Goal: Task Accomplishment & Management: Manage account settings

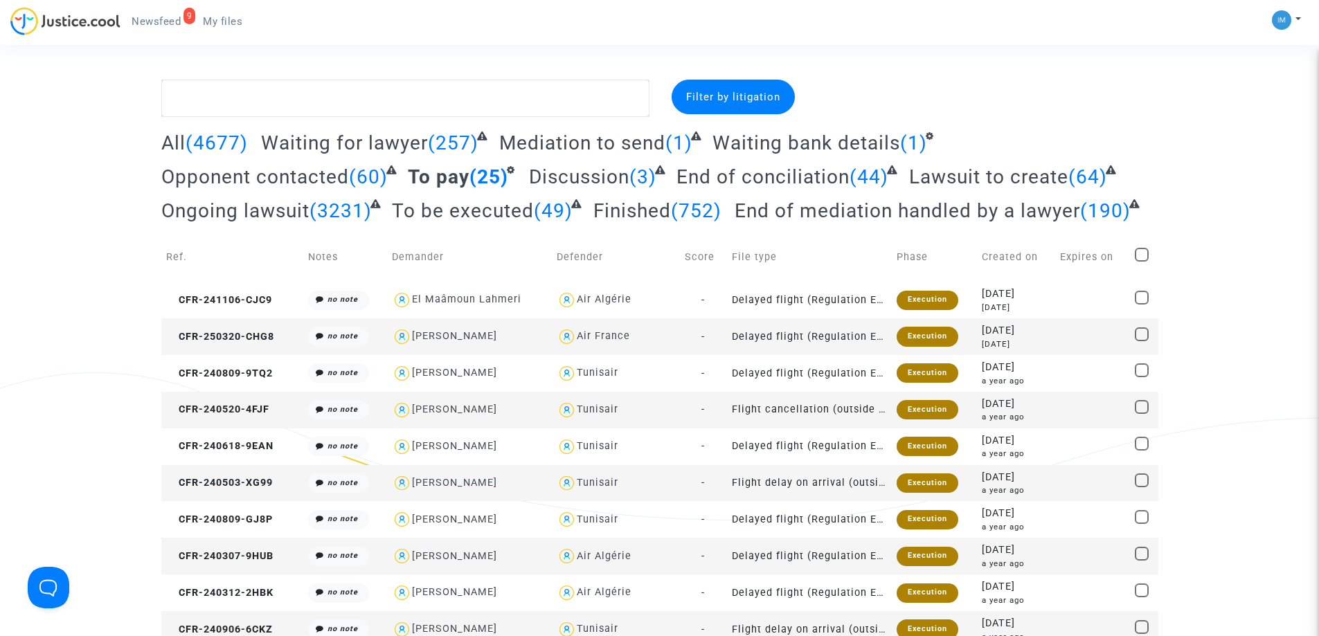
click at [1146, 254] on span at bounding box center [1142, 255] width 14 height 14
click at [1142, 262] on input "checkbox" at bounding box center [1141, 262] width 1 height 1
checkbox input "true"
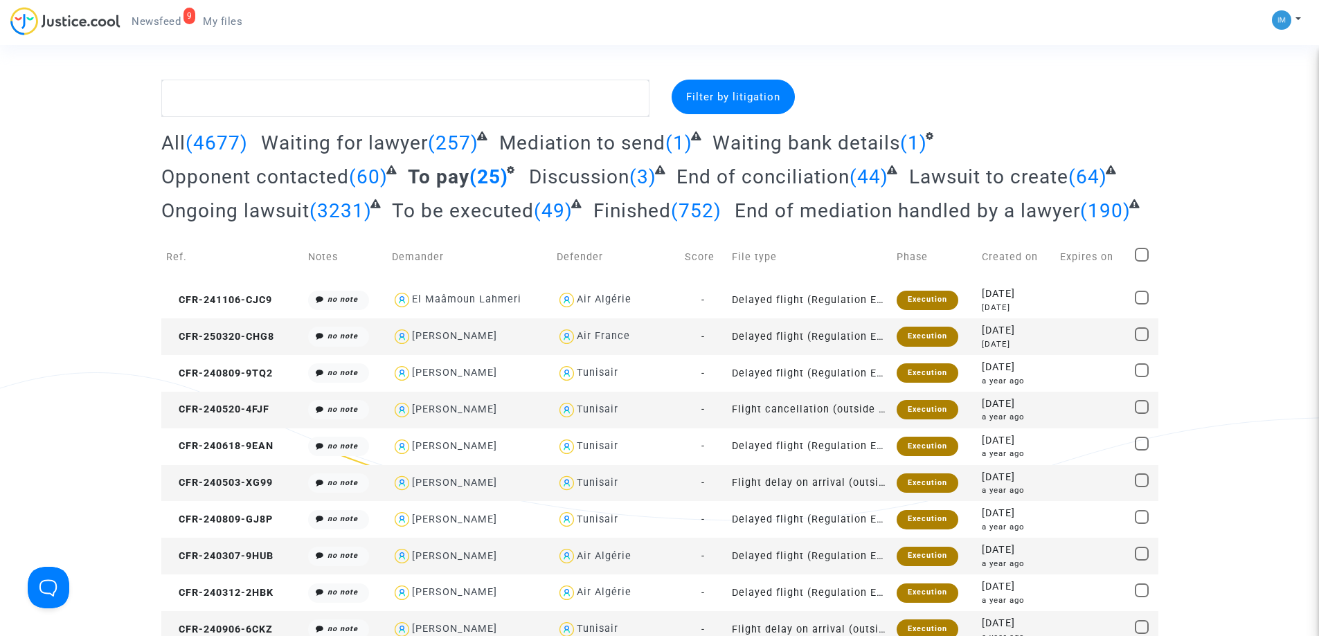
checkbox input "true"
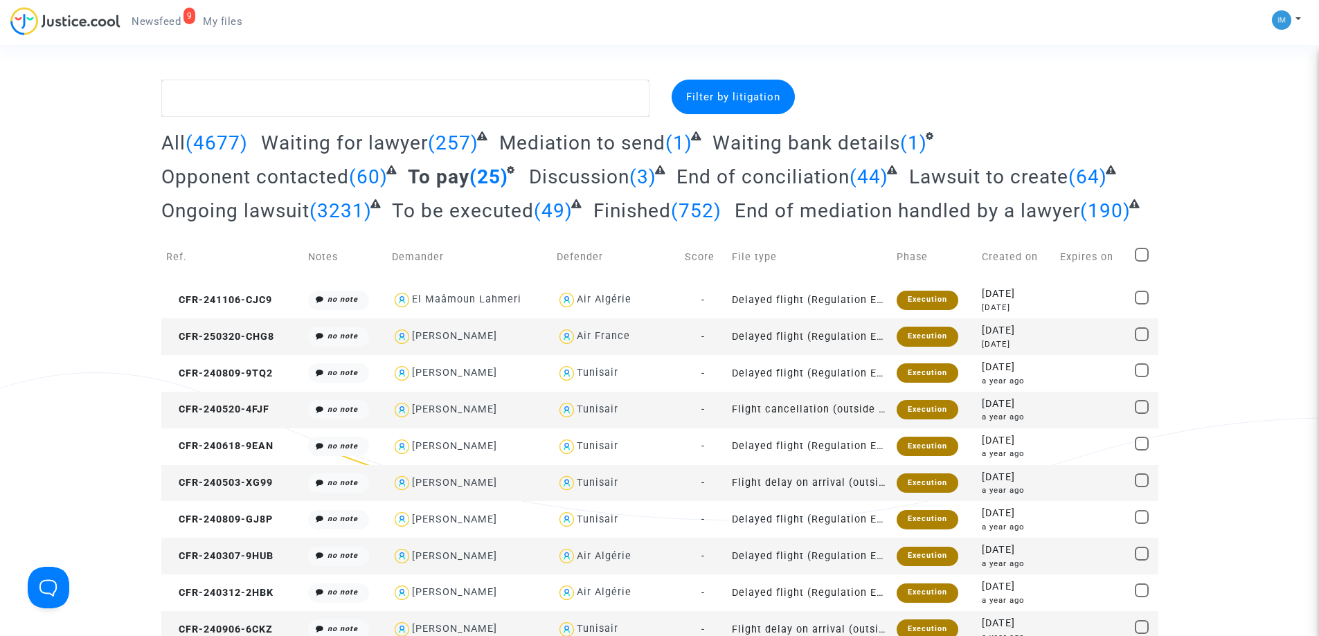
checkbox input "true"
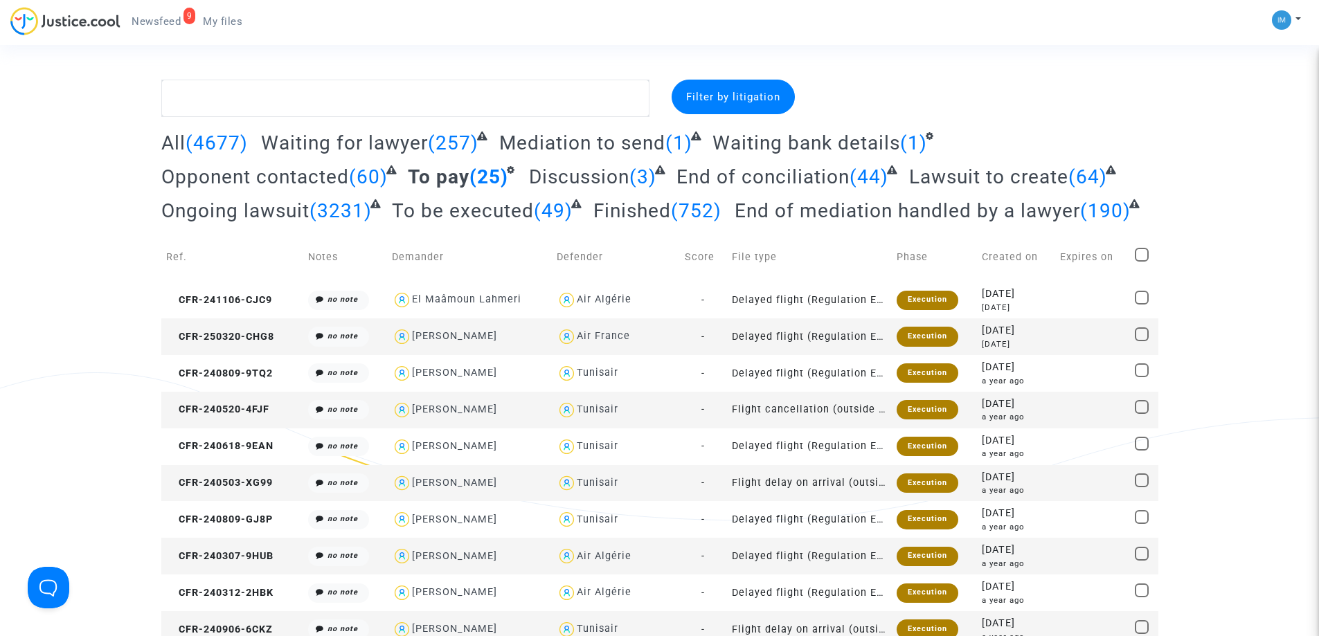
checkbox input "true"
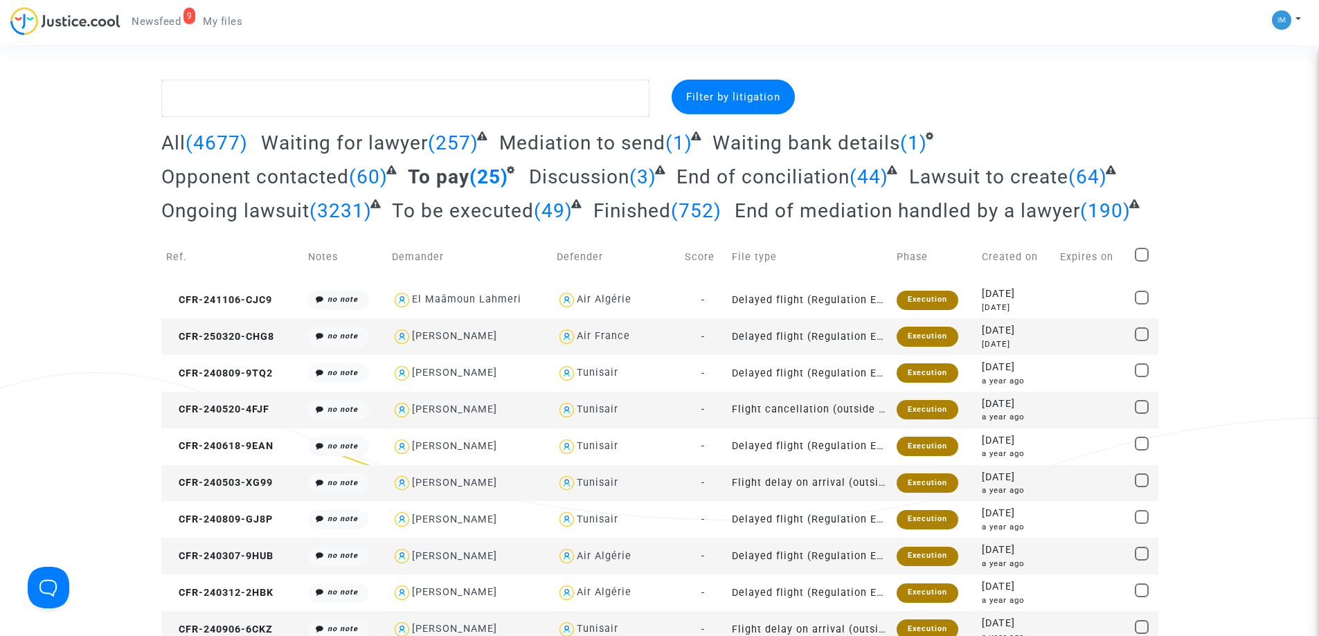
checkbox input "true"
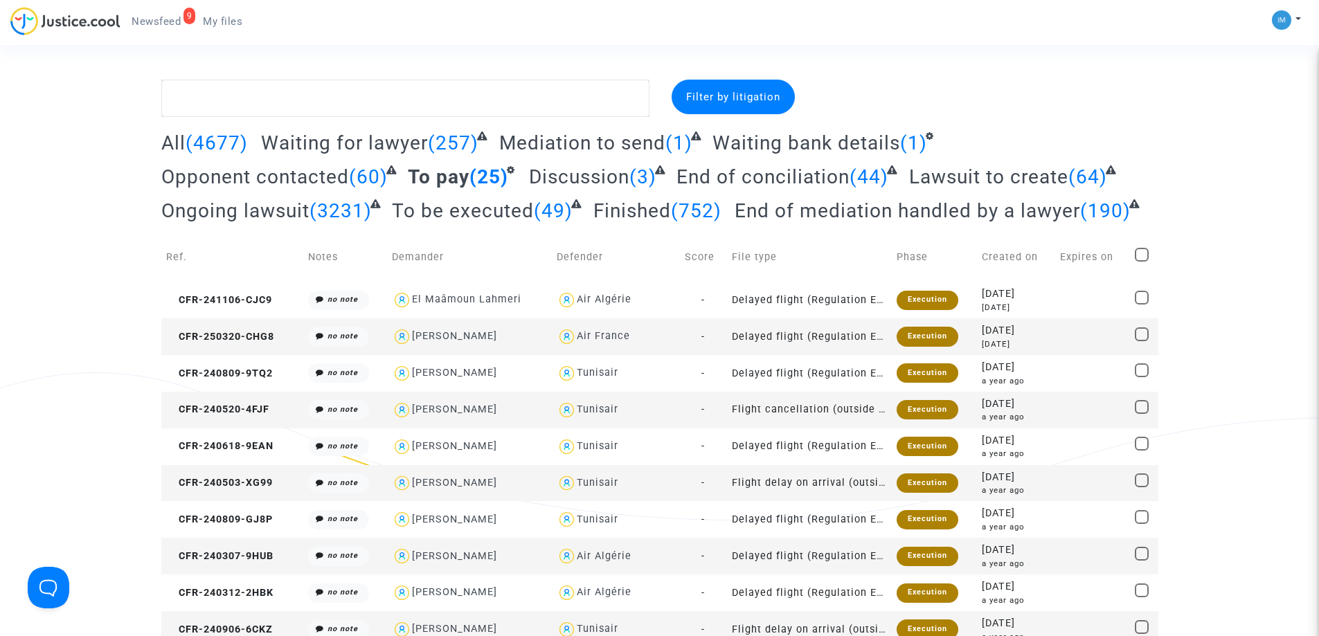
checkbox input "true"
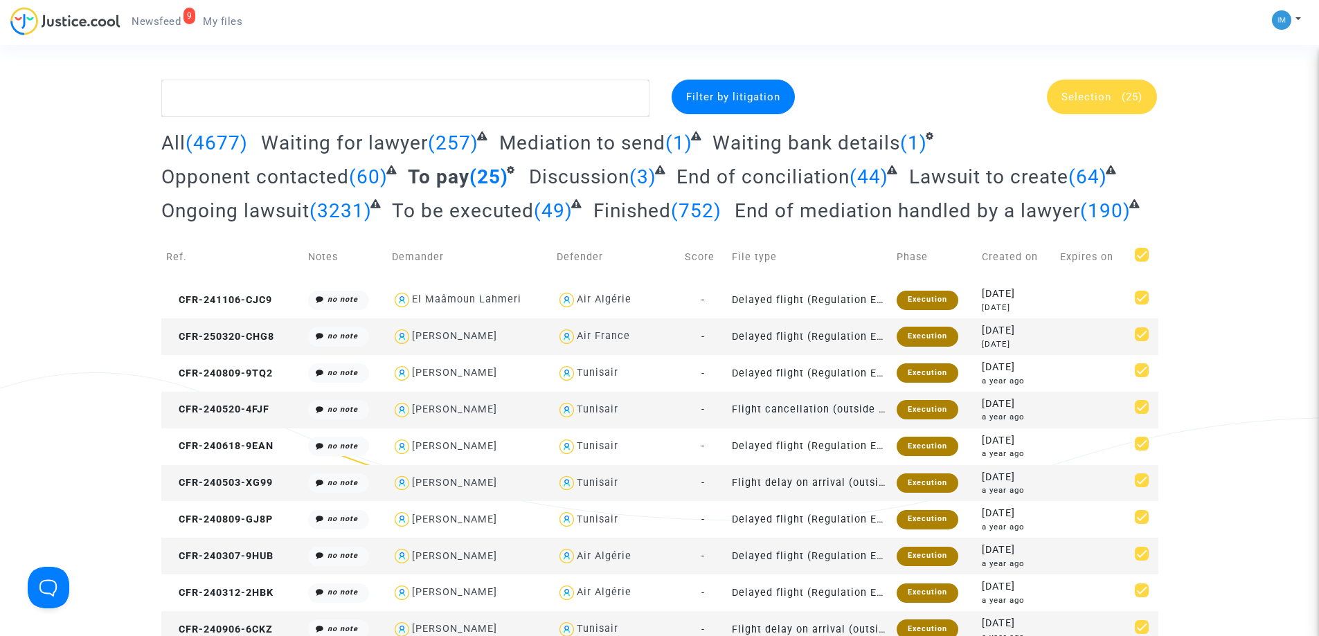
click at [1126, 100] on span "(25)" at bounding box center [1131, 97] width 21 height 12
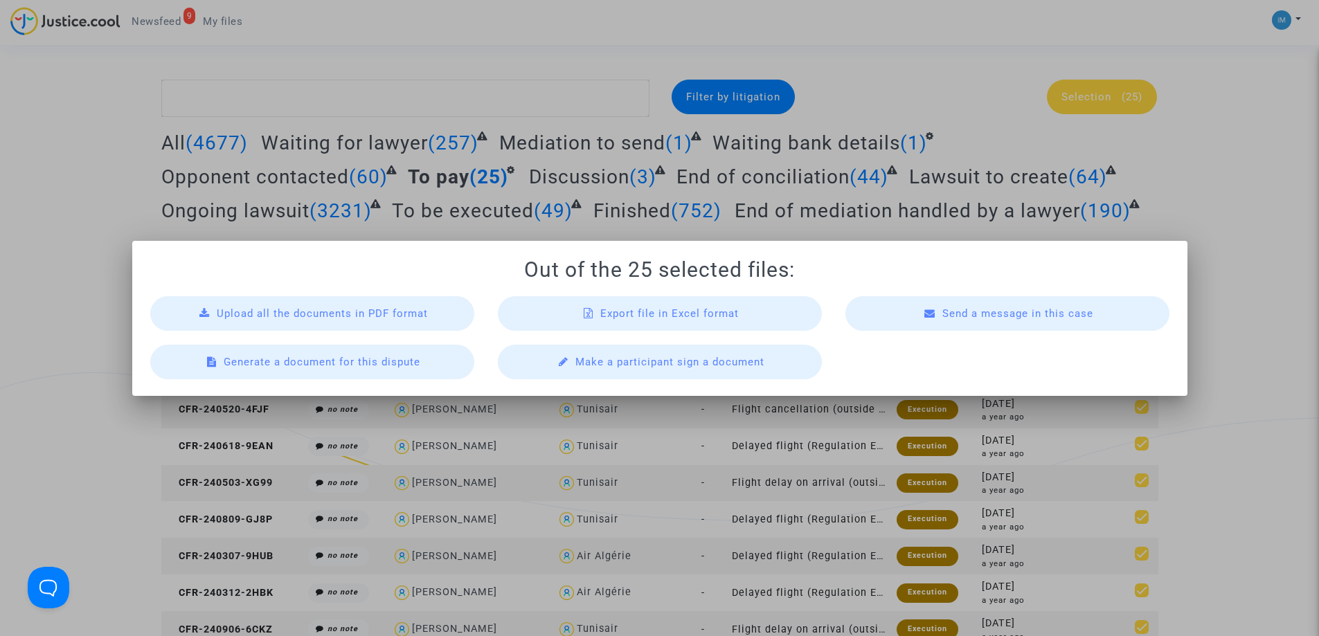
click at [726, 320] on div "Export file in Excel format" at bounding box center [660, 313] width 324 height 35
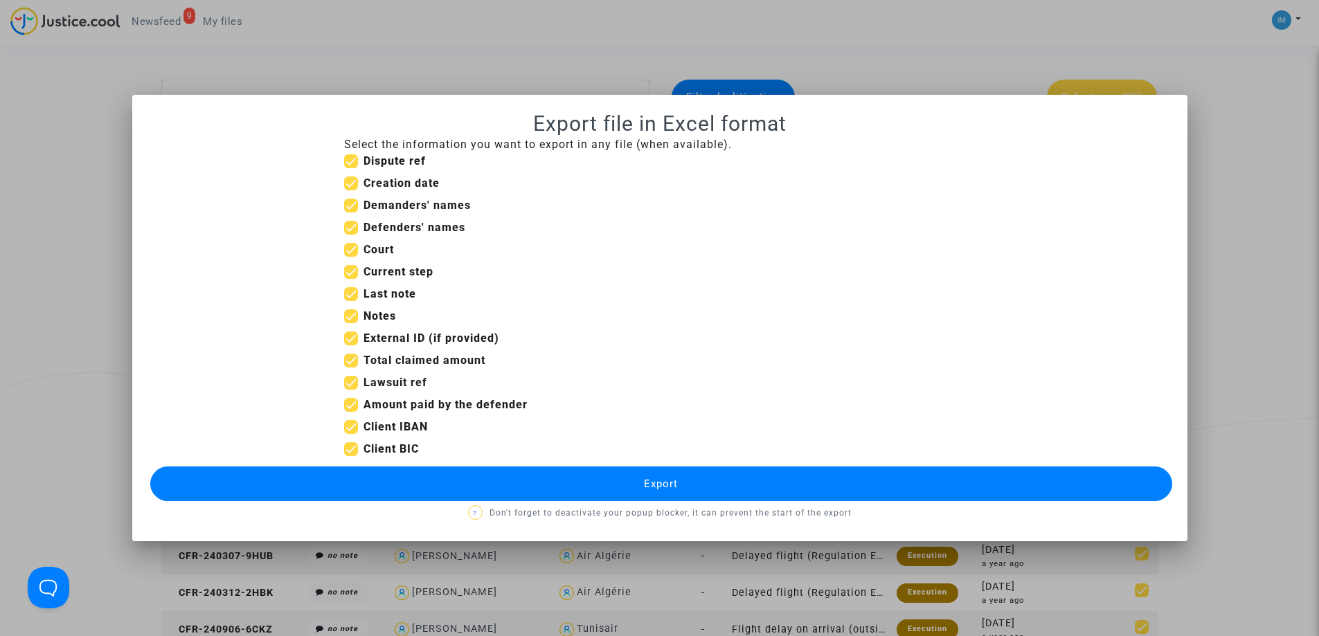
click at [573, 479] on button "Export" at bounding box center [661, 484] width 1022 height 35
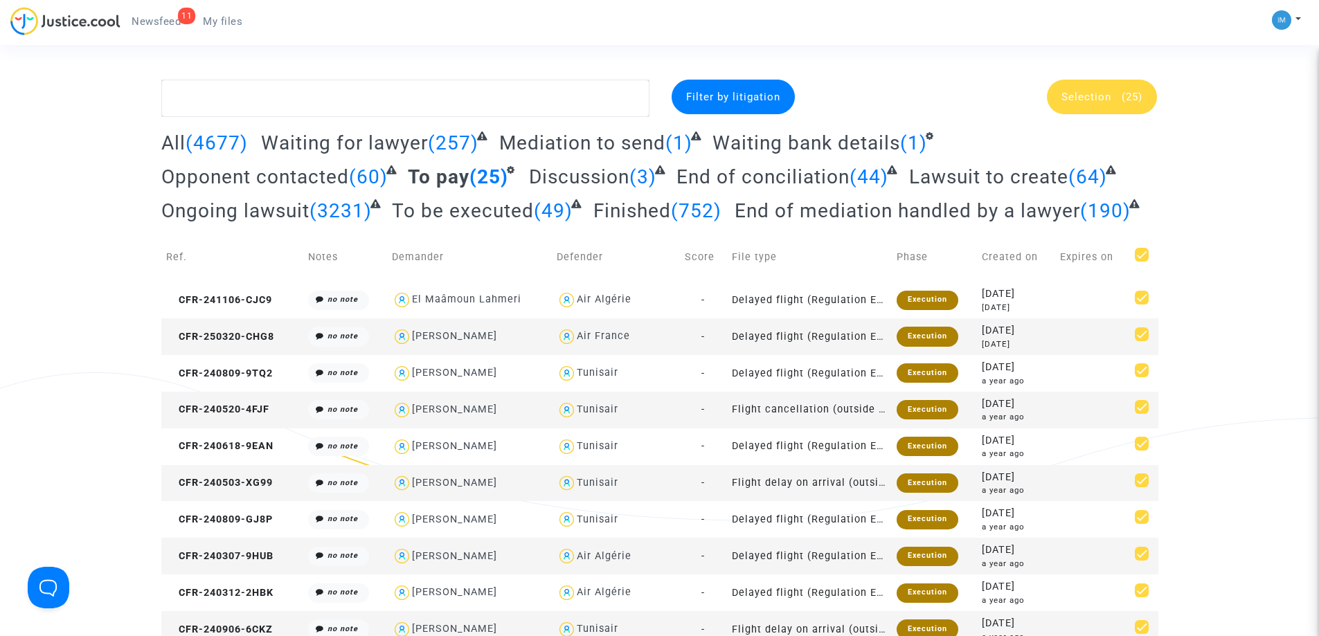
click at [475, 211] on span "To be executed" at bounding box center [463, 210] width 142 height 23
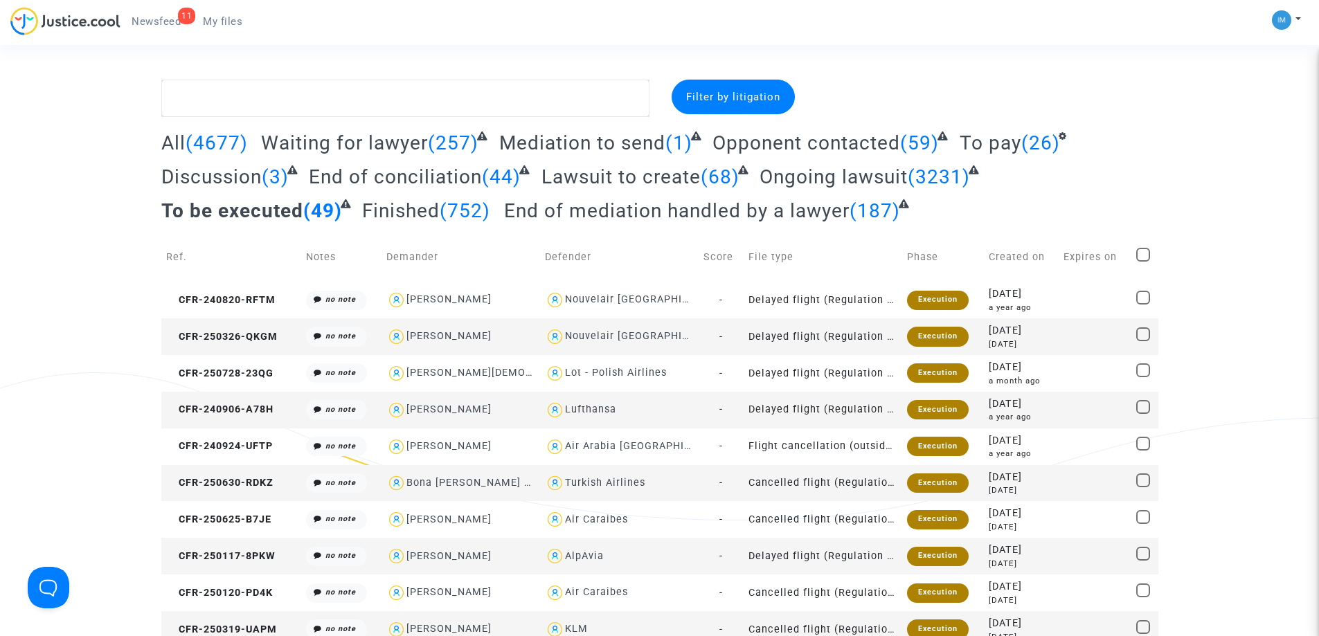
click at [999, 145] on span "To pay" at bounding box center [990, 143] width 62 height 23
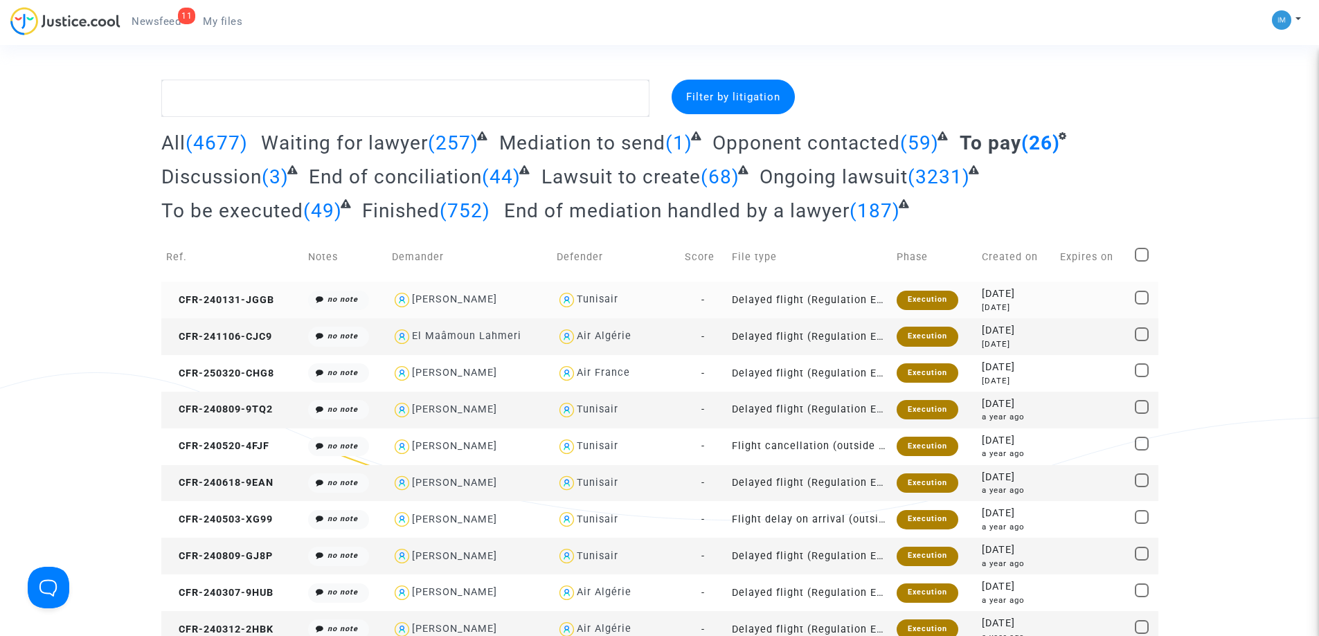
click at [922, 296] on div "Execution" at bounding box center [927, 300] width 62 height 19
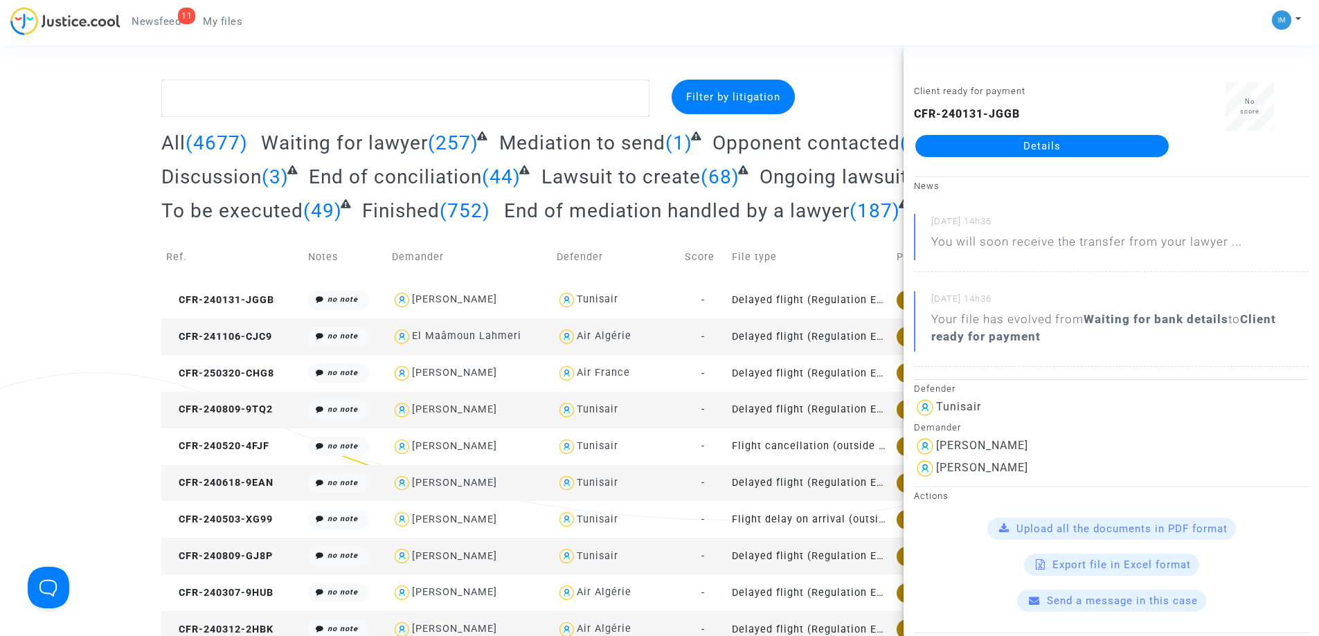
click at [1017, 145] on link "Details" at bounding box center [1041, 146] width 253 height 22
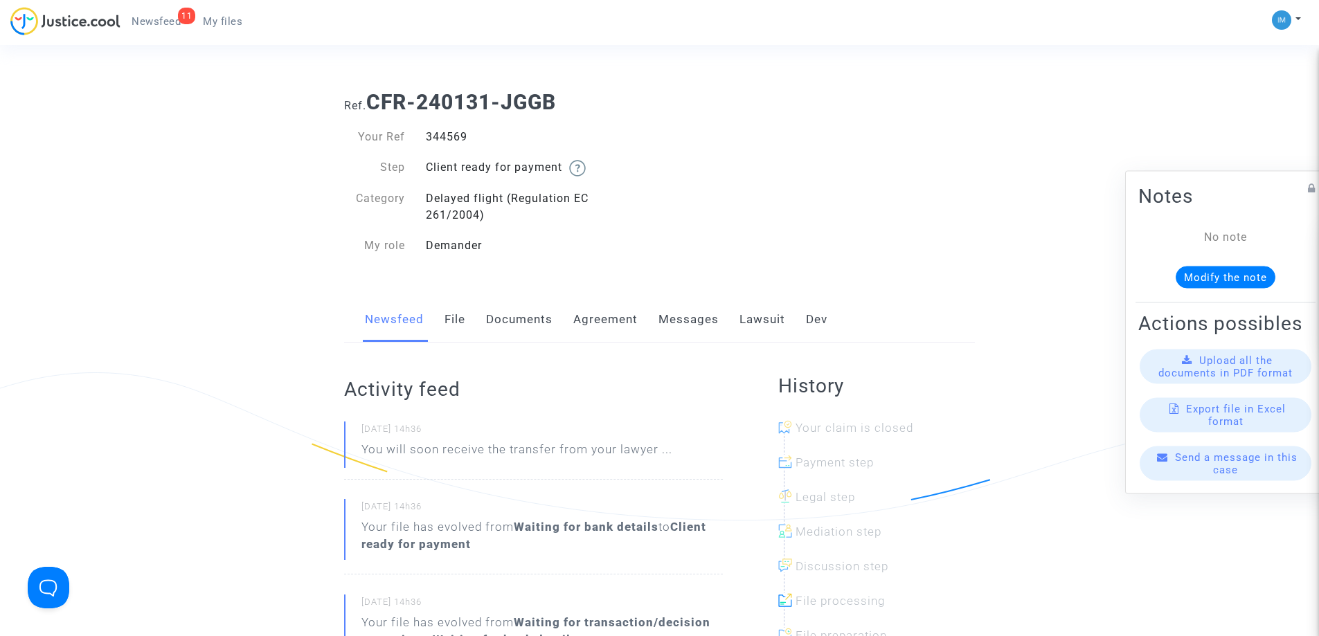
click at [757, 319] on link "Lawsuit" at bounding box center [762, 320] width 46 height 46
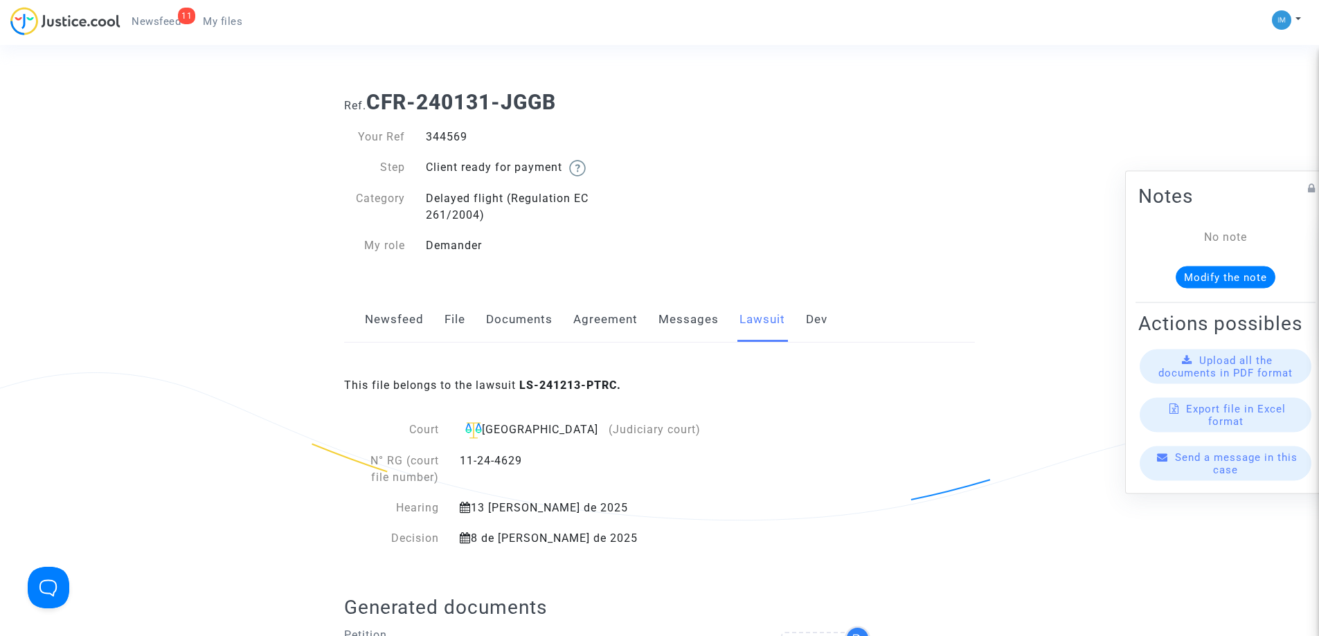
click at [404, 324] on link "Newsfeed" at bounding box center [394, 320] width 59 height 46
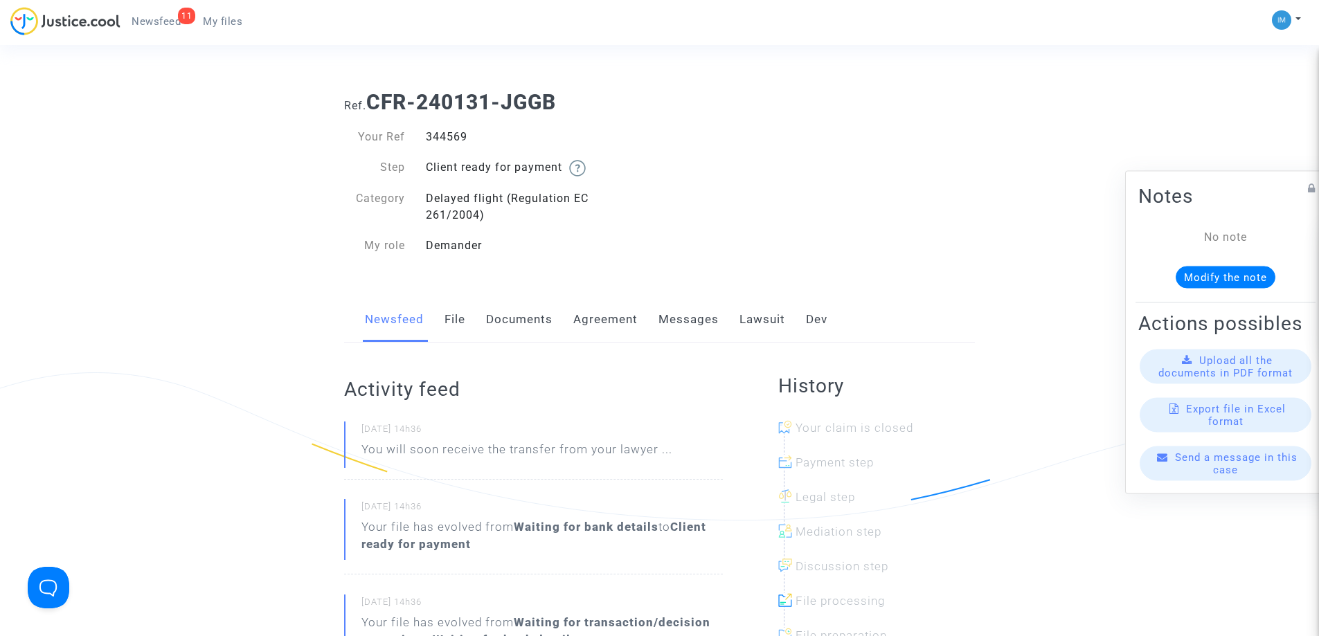
click at [470, 321] on div "Newsfeed File Documents Agreement Messages Lawsuit Dev" at bounding box center [659, 320] width 631 height 46
click at [438, 320] on div "Newsfeed File Documents Agreement Messages Lawsuit Dev" at bounding box center [659, 320] width 631 height 46
click at [445, 320] on link "File" at bounding box center [454, 320] width 21 height 46
